Goal: Check status

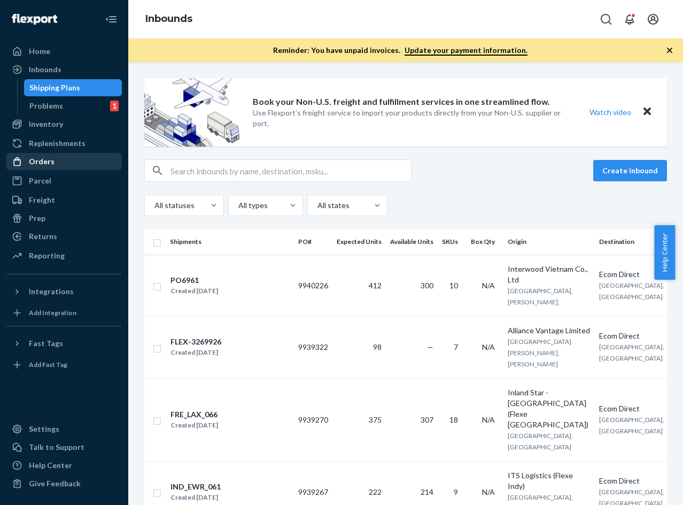
click at [57, 163] on div "Orders" at bounding box center [63, 161] width 113 height 15
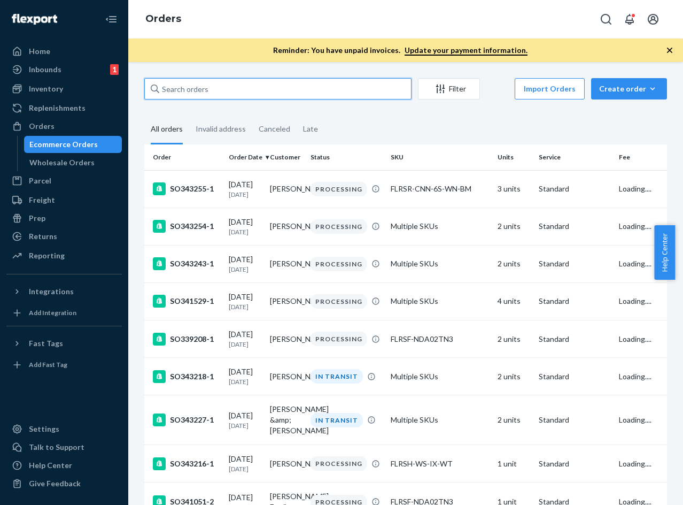
click at [265, 96] on input "text" at bounding box center [277, 88] width 267 height 21
paste input "136602566"
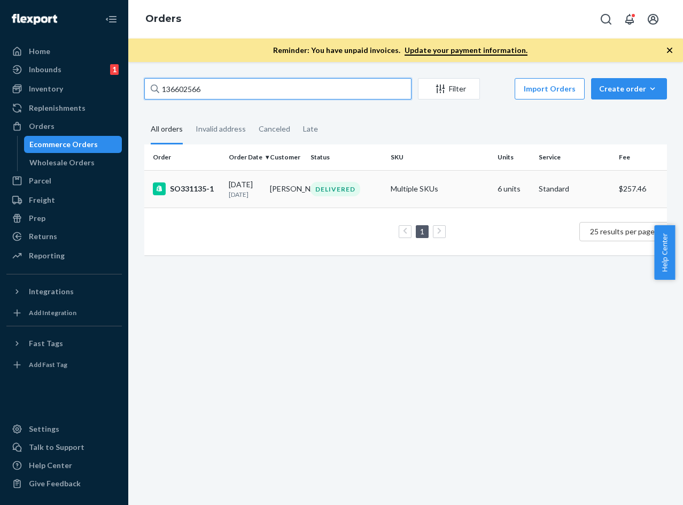
type input "136602566"
click at [241, 191] on p "[DATE]" at bounding box center [245, 194] width 33 height 9
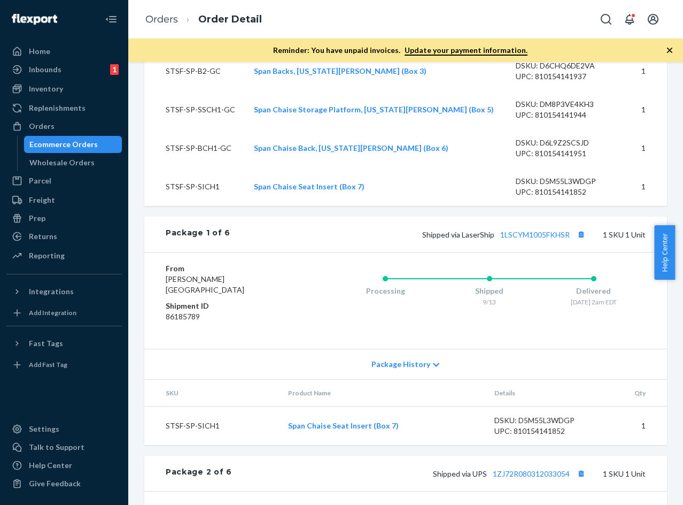
scroll to position [481, 0]
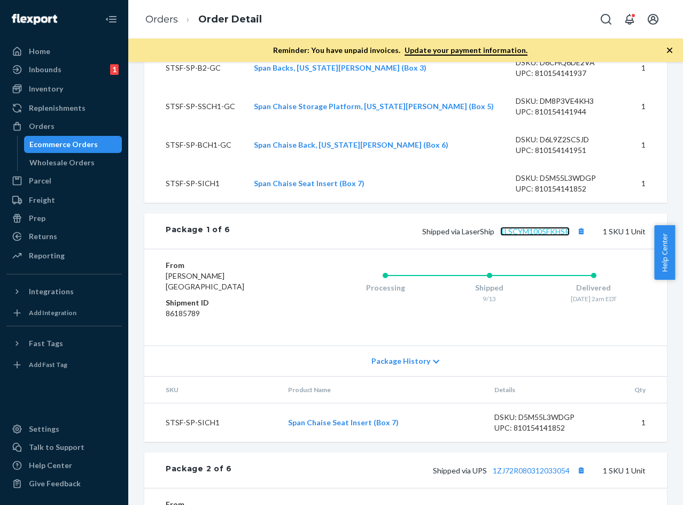
click at [513, 236] on link "1LSCYM1005FKHSR" at bounding box center [536, 231] width 70 height 9
